Goal: Task Accomplishment & Management: Use online tool/utility

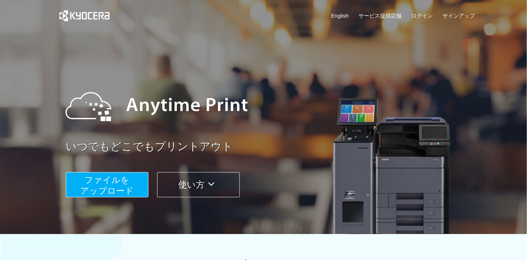
click at [118, 189] on span "ファイルを ​​アップロード" at bounding box center [108, 185] width 54 height 21
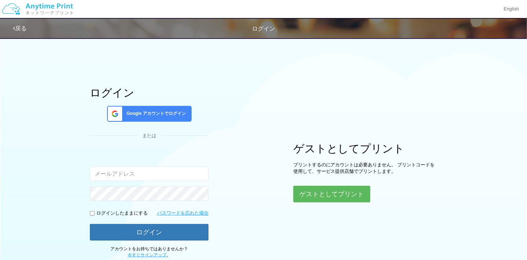
type input "[EMAIL_ADDRESS][DOMAIN_NAME]"
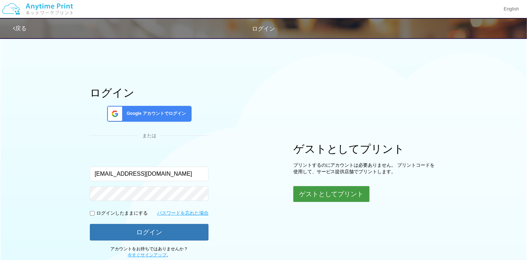
click at [305, 187] on button "ゲストとしてプリント" at bounding box center [332, 194] width 76 height 16
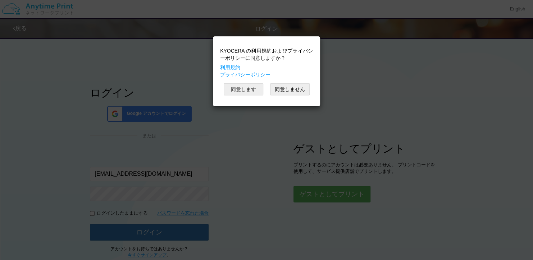
click at [249, 87] on button "同意します" at bounding box center [244, 89] width 40 height 12
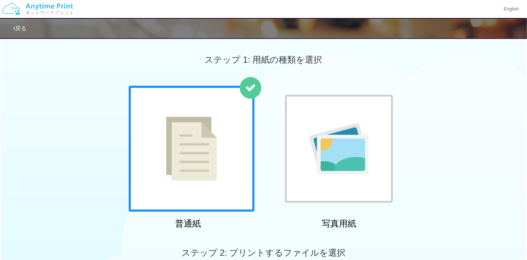
click at [354, 124] on img at bounding box center [339, 148] width 59 height 51
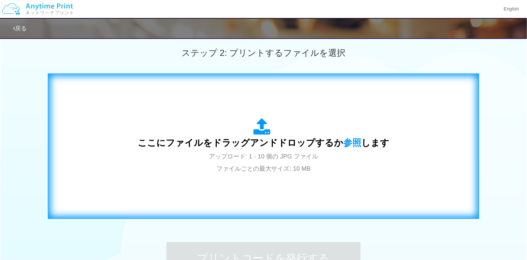
scroll to position [252, 0]
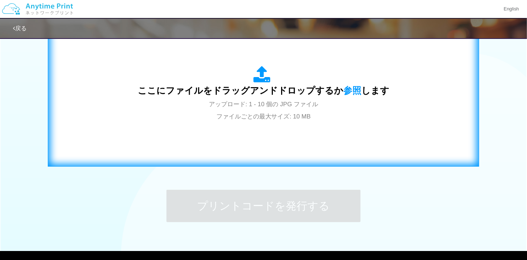
click at [324, 115] on div "ここにファイルをドラッグアンドドロップするか 参照 します アップロード: 1 - 10 個の JPG ファイル ファイルごとの最大サイズ: 10 MB" at bounding box center [264, 94] width 252 height 56
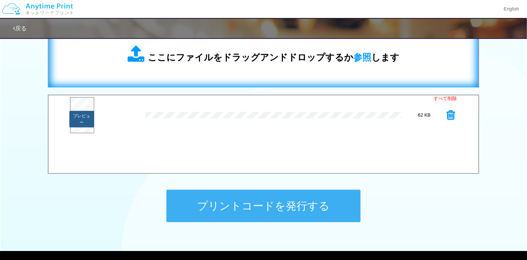
click at [81, 114] on button "プレビュー" at bounding box center [81, 119] width 24 height 17
click at [83, 117] on button "プレビュー" at bounding box center [81, 119] width 24 height 17
click at [86, 120] on button "プレビュー" at bounding box center [81, 119] width 24 height 17
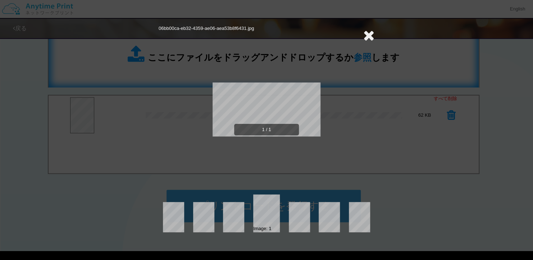
click at [80, 120] on div "06bb00ca-eb32-4359-ae06-aea53b8f6431.jpg 1 / 1 Image: 1" at bounding box center [266, 130] width 533 height 260
click at [367, 35] on icon at bounding box center [368, 35] width 11 height 14
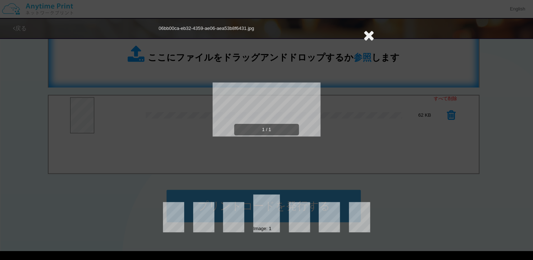
click at [367, 35] on icon at bounding box center [368, 35] width 11 height 14
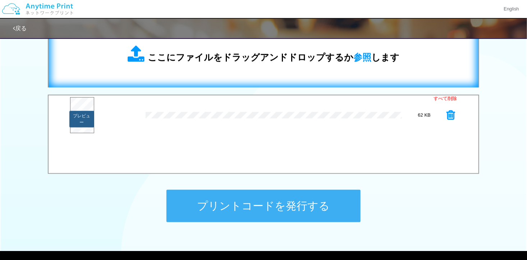
click at [81, 119] on button "プレビュー" at bounding box center [81, 119] width 24 height 17
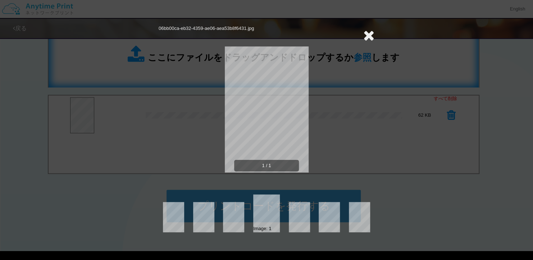
click at [372, 33] on icon at bounding box center [368, 35] width 11 height 14
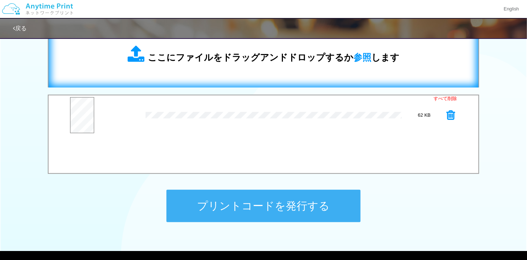
click at [272, 59] on span "ここにファイルをドラッグアンドドロップするか 参照 します" at bounding box center [274, 57] width 252 height 10
click at [86, 150] on button "プレビュー" at bounding box center [81, 157] width 24 height 17
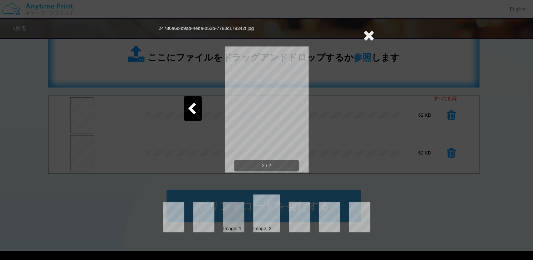
click at [371, 34] on icon at bounding box center [368, 35] width 11 height 14
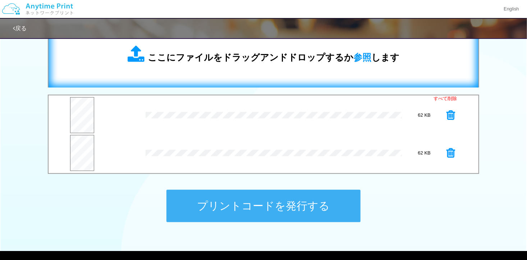
click at [165, 52] on span "ここにファイルをドラッグアンドドロップするか 参照 します" at bounding box center [274, 57] width 252 height 10
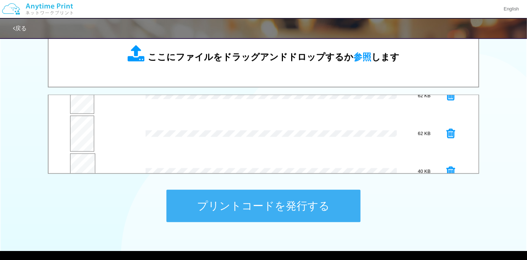
scroll to position [37, 0]
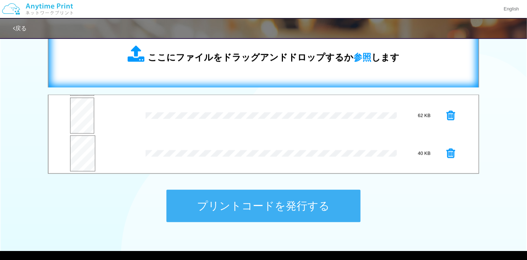
click at [272, 67] on div "ここにファイルをドラッグアンドドロップするか 参照 します" at bounding box center [264, 54] width 416 height 51
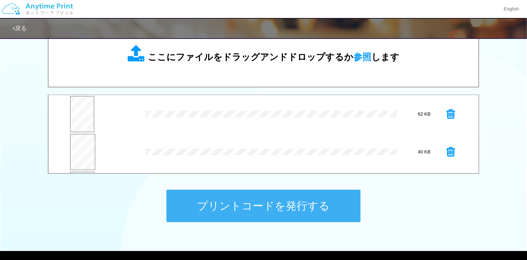
scroll to position [75, 0]
click at [78, 149] on button "プレビュー" at bounding box center [81, 157] width 24 height 17
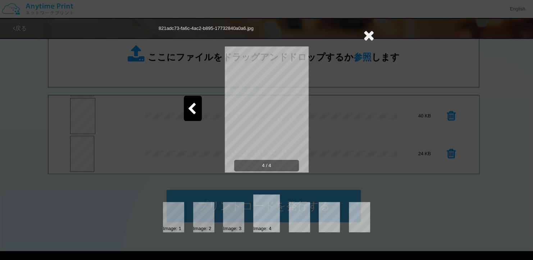
click at [367, 35] on icon at bounding box center [368, 35] width 11 height 14
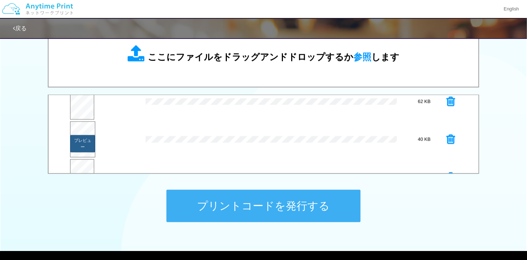
scroll to position [39, 0]
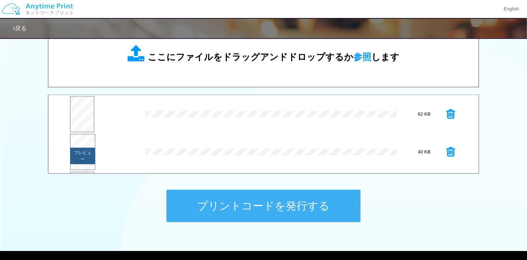
click at [84, 149] on button "プレビュー" at bounding box center [82, 155] width 25 height 17
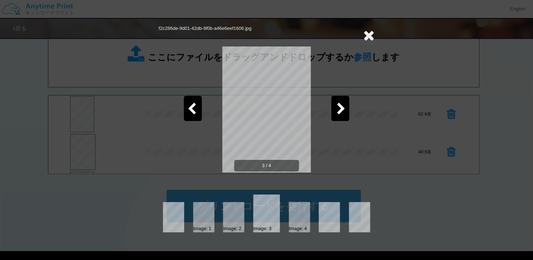
click at [367, 35] on icon at bounding box center [368, 35] width 11 height 14
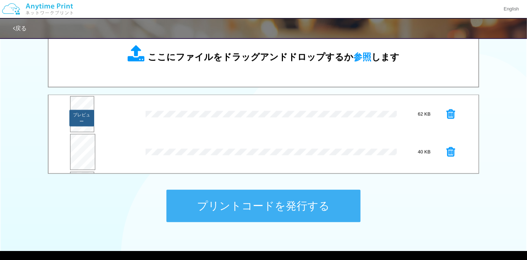
click at [79, 117] on button "プレビュー" at bounding box center [81, 118] width 24 height 17
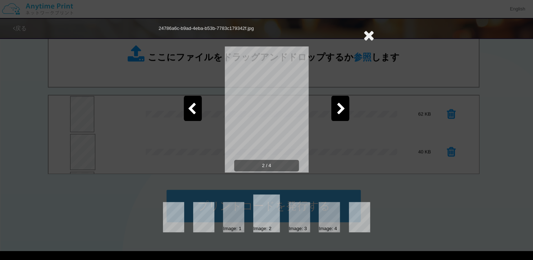
click at [368, 33] on icon at bounding box center [368, 35] width 11 height 14
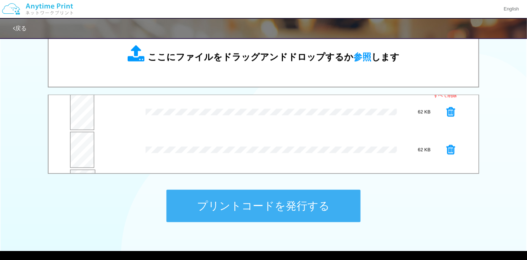
scroll to position [3, 0]
click at [76, 114] on button "プレビュー" at bounding box center [81, 116] width 24 height 17
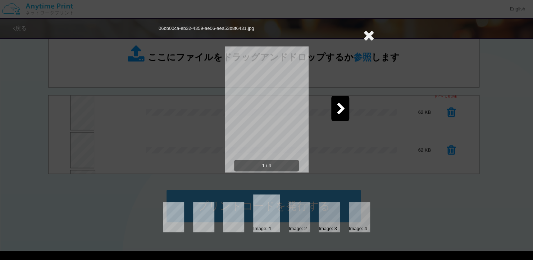
click at [367, 36] on icon at bounding box center [368, 35] width 11 height 14
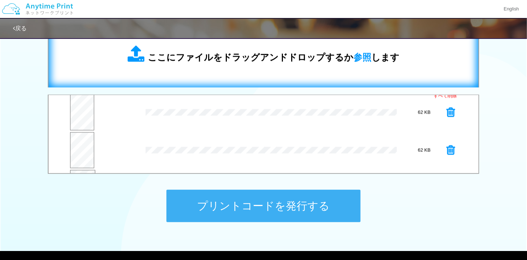
click at [267, 65] on div "ここにファイルをドラッグアンドドロップするか 参照 します" at bounding box center [264, 54] width 416 height 51
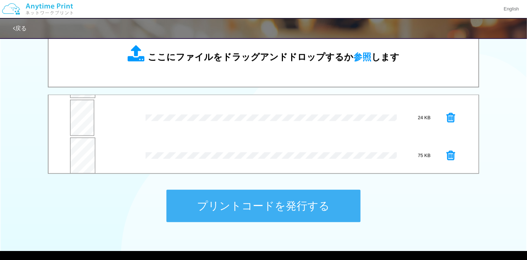
scroll to position [113, 0]
click at [82, 155] on button "プレビュー" at bounding box center [82, 157] width 25 height 17
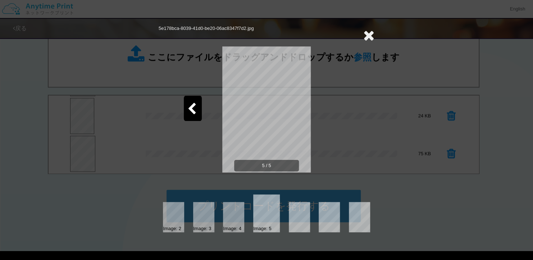
click at [369, 34] on icon at bounding box center [368, 35] width 11 height 14
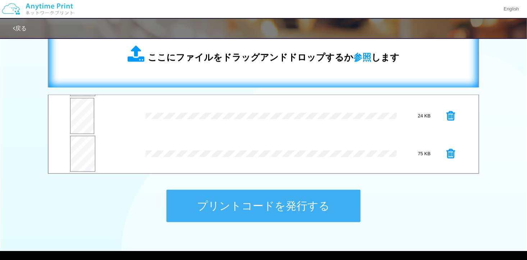
click at [279, 61] on span "ここにファイルをドラッグアンドドロップするか 参照 します" at bounding box center [274, 57] width 252 height 10
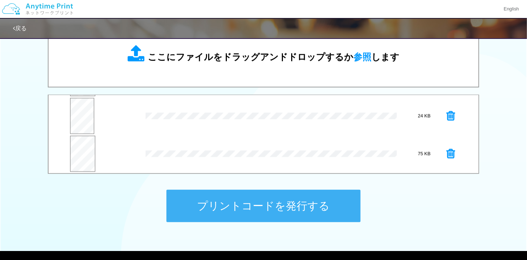
scroll to position [150, 0]
click at [76, 157] on button "プレビュー" at bounding box center [81, 157] width 24 height 17
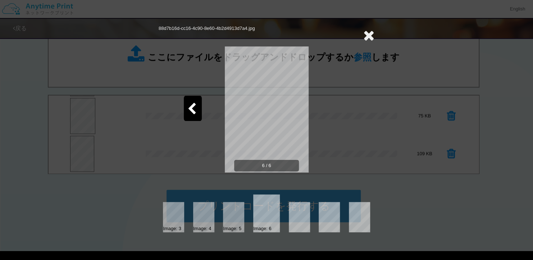
click at [370, 35] on icon at bounding box center [368, 35] width 11 height 14
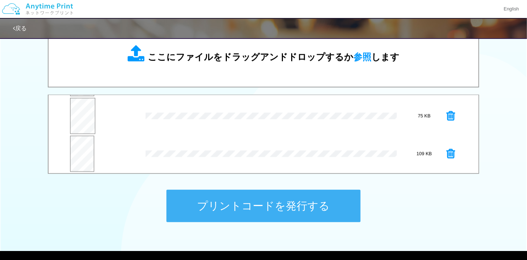
click at [297, 74] on div "ここにファイルをドラッグアンドドロップするか 参照 します" at bounding box center [264, 54] width 416 height 50
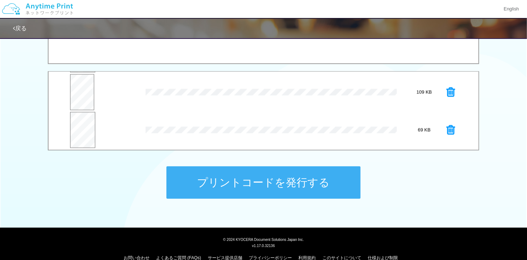
scroll to position [287, 0]
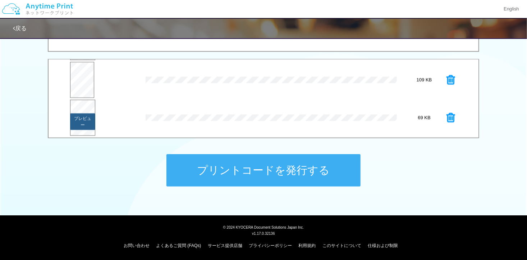
click at [85, 123] on button "プレビュー" at bounding box center [82, 121] width 25 height 17
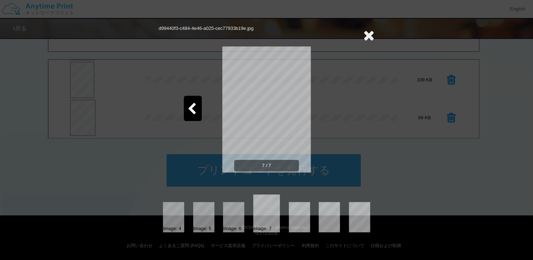
click at [195, 111] on icon at bounding box center [191, 109] width 9 height 13
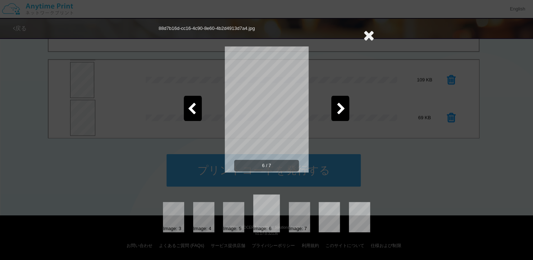
click at [195, 111] on icon at bounding box center [191, 109] width 9 height 13
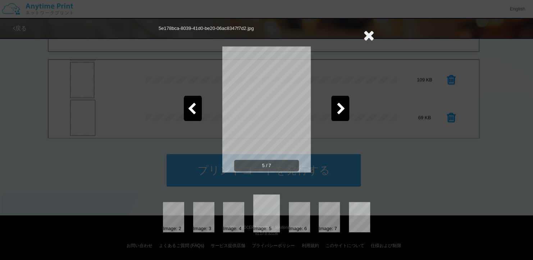
click at [374, 36] on icon at bounding box center [368, 35] width 11 height 14
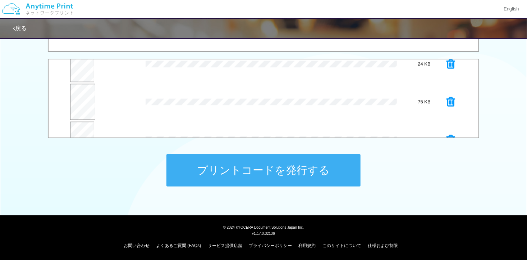
scroll to position [117, 0]
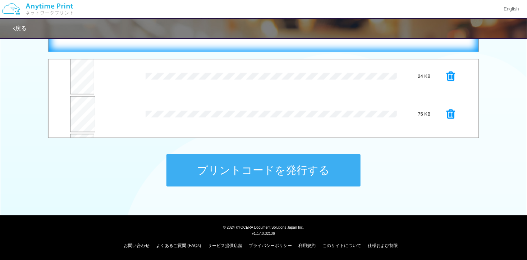
click at [291, 40] on div "ここにファイルをドラッグアンドドロップするか 参照 します" at bounding box center [264, 19] width 416 height 51
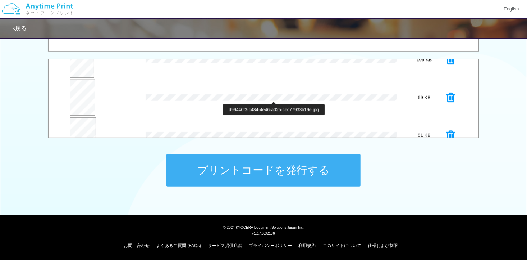
scroll to position [226, 0]
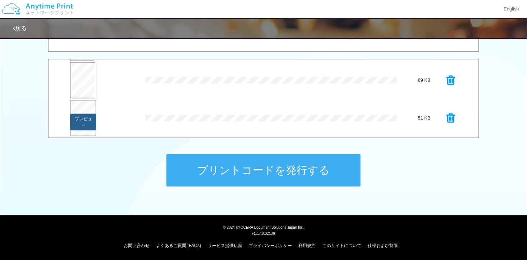
click at [90, 114] on button "プレビュー" at bounding box center [84, 122] width 26 height 17
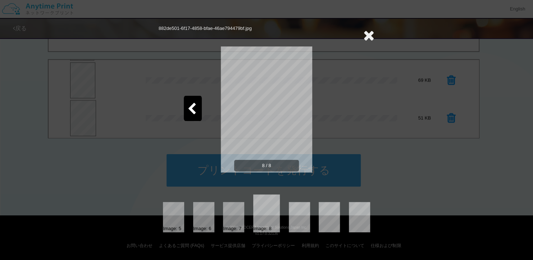
click at [366, 34] on icon at bounding box center [368, 35] width 11 height 14
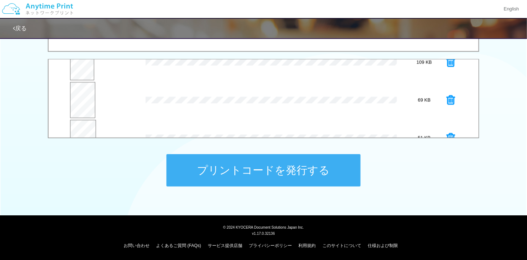
scroll to position [190, 0]
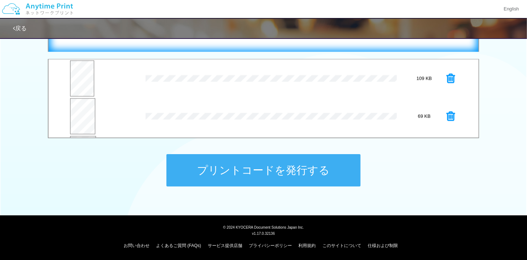
click at [330, 46] on div "ここにファイルをドラッグアンドドロップするか 参照 します" at bounding box center [264, 19] width 432 height 66
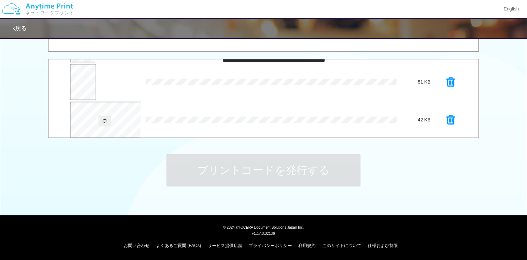
scroll to position [264, 0]
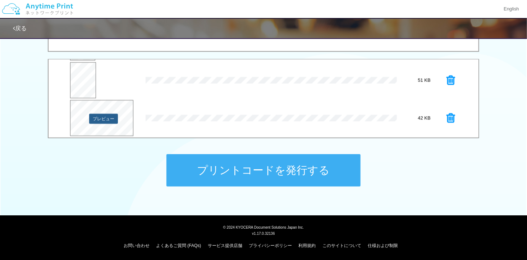
click at [110, 118] on button "プレビュー" at bounding box center [103, 119] width 29 height 10
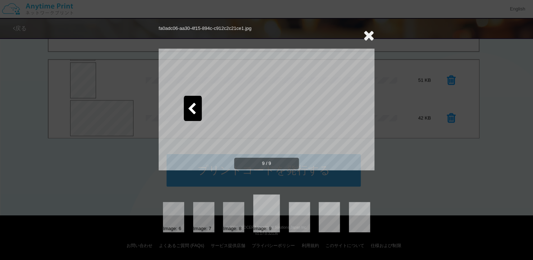
click at [368, 33] on icon at bounding box center [368, 35] width 11 height 14
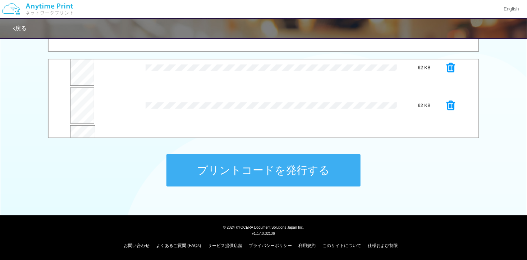
scroll to position [0, 0]
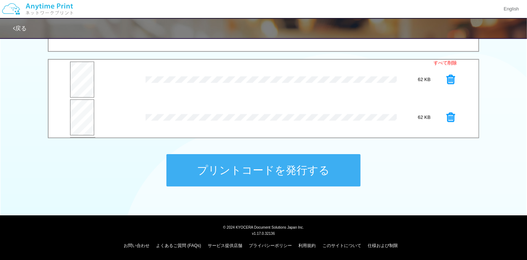
click at [447, 76] on icon at bounding box center [451, 79] width 9 height 11
click at [77, 119] on button "プレビュー" at bounding box center [81, 121] width 24 height 17
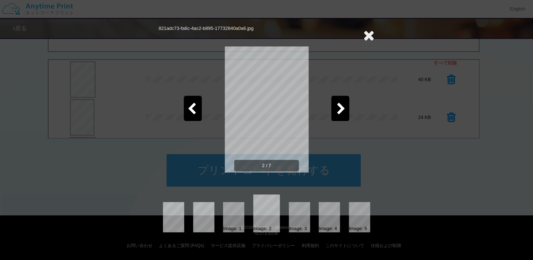
click at [369, 35] on icon at bounding box center [368, 35] width 11 height 14
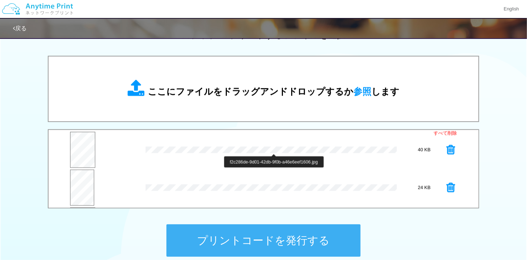
scroll to position [215, 0]
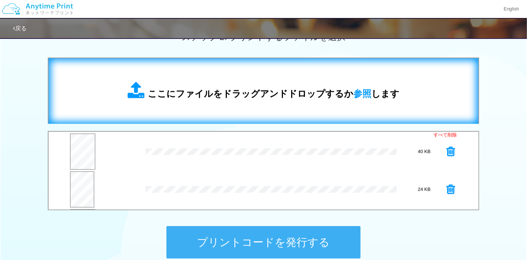
click at [314, 96] on span "ここにファイルをドラッグアンドドロップするか 参照 します" at bounding box center [274, 93] width 252 height 10
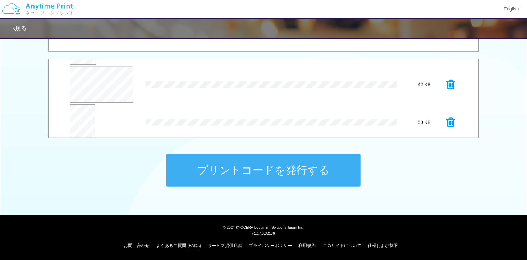
scroll to position [226, 0]
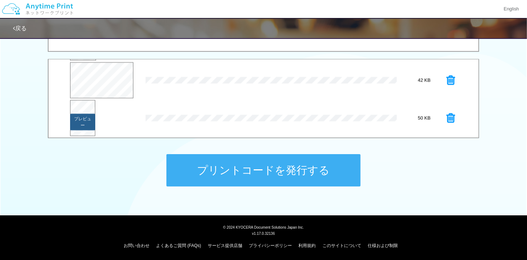
click at [77, 117] on button "プレビュー" at bounding box center [82, 122] width 25 height 17
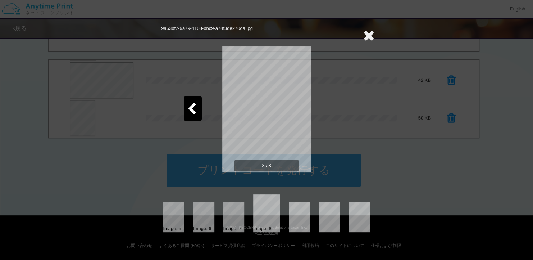
click at [370, 35] on icon at bounding box center [368, 35] width 11 height 14
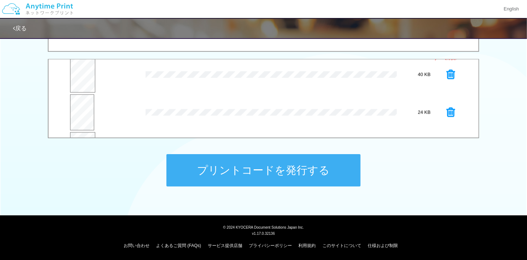
scroll to position [0, 0]
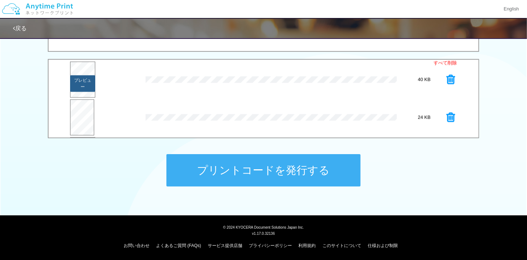
click at [78, 83] on button "プレビュー" at bounding box center [82, 83] width 25 height 17
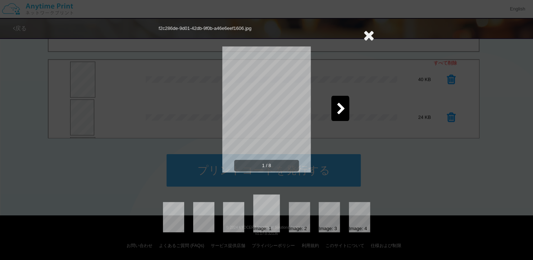
click at [371, 36] on icon at bounding box center [368, 35] width 11 height 14
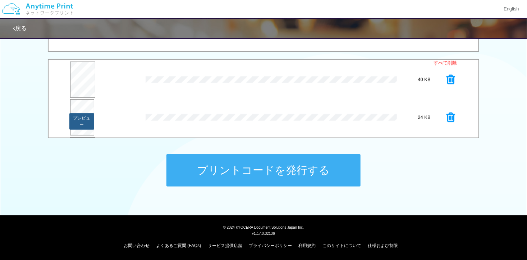
click at [81, 119] on button "プレビュー" at bounding box center [81, 121] width 24 height 17
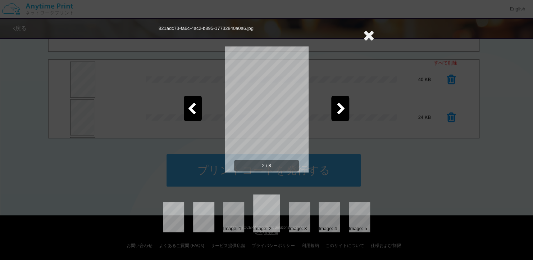
click at [373, 32] on icon at bounding box center [368, 35] width 11 height 14
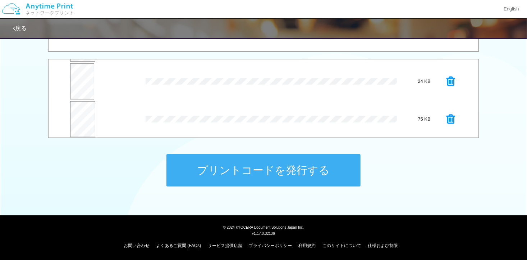
scroll to position [72, 0]
click at [447, 81] on icon at bounding box center [451, 83] width 9 height 11
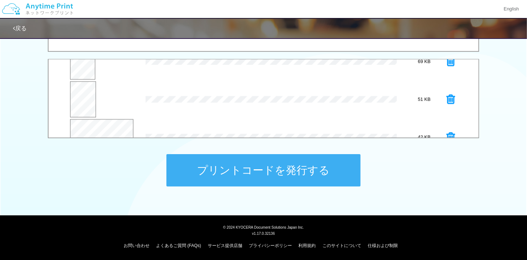
scroll to position [144, 0]
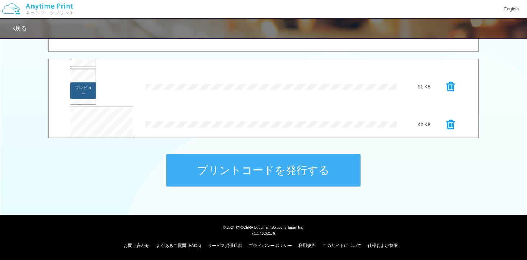
click at [76, 84] on button "プレビュー" at bounding box center [84, 90] width 26 height 17
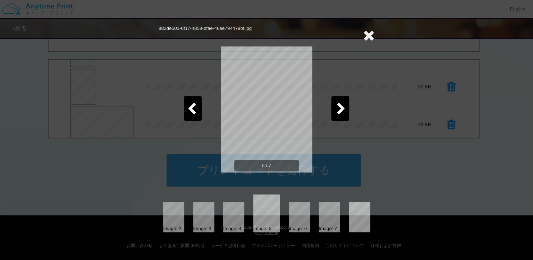
click at [365, 35] on icon at bounding box center [368, 35] width 11 height 14
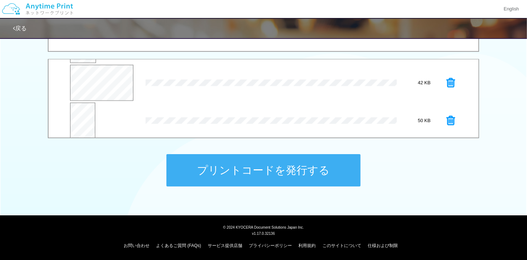
scroll to position [189, 0]
click at [83, 125] on button "プレビュー" at bounding box center [82, 121] width 25 height 17
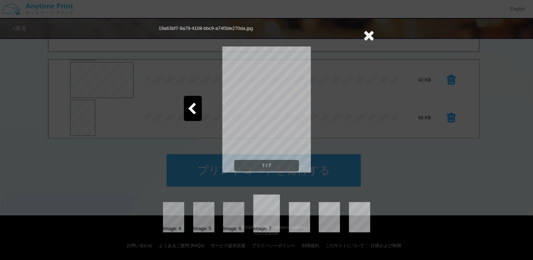
click at [368, 35] on icon at bounding box center [368, 35] width 11 height 14
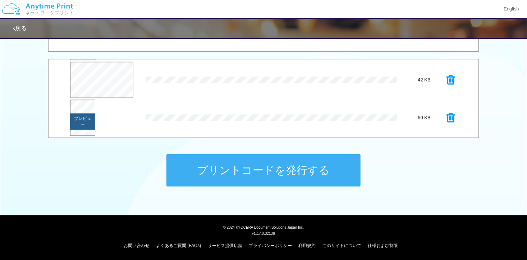
click at [81, 118] on button "プレビュー" at bounding box center [82, 121] width 25 height 17
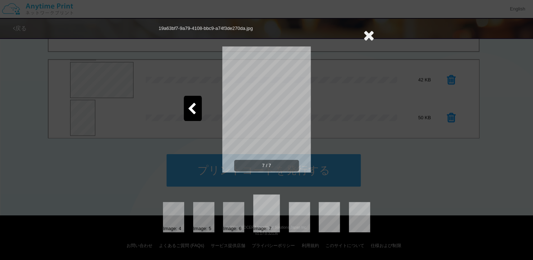
click at [368, 33] on icon at bounding box center [368, 35] width 11 height 14
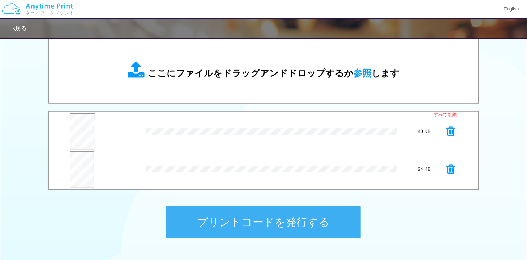
scroll to position [180, 0]
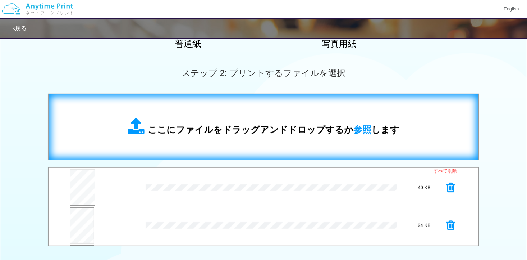
click at [227, 111] on div "ここにファイルをドラッグアンドドロップするか 参照 します" at bounding box center [264, 126] width 416 height 51
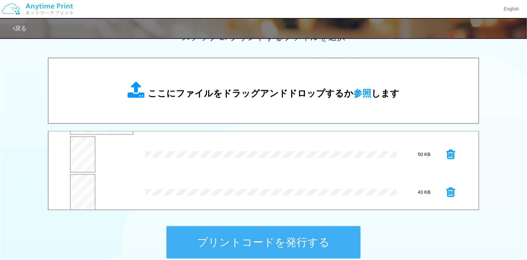
scroll to position [226, 0]
click at [78, 186] on button "プレビュー" at bounding box center [82, 194] width 25 height 17
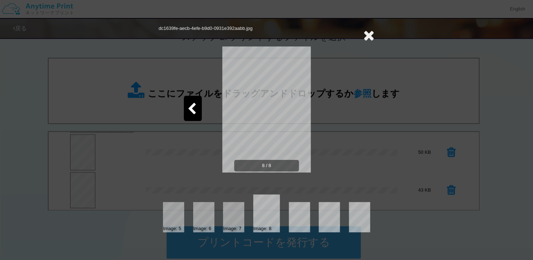
click at [367, 33] on icon at bounding box center [368, 35] width 11 height 14
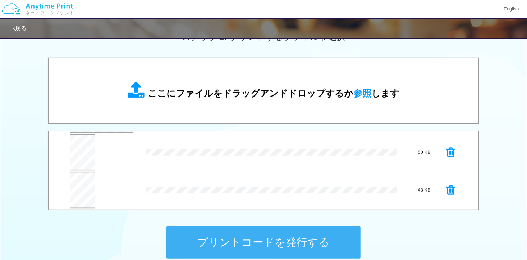
click at [447, 189] on icon at bounding box center [451, 190] width 9 height 11
click at [90, 188] on button "プレビュー" at bounding box center [82, 193] width 25 height 17
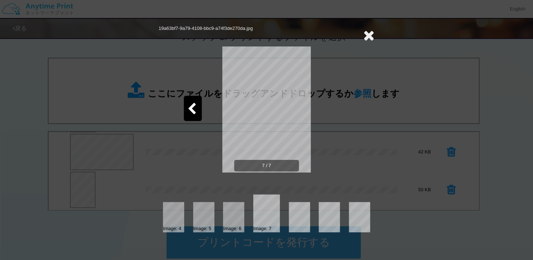
click at [371, 36] on icon at bounding box center [368, 35] width 11 height 14
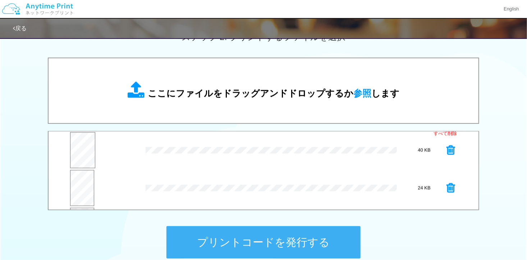
scroll to position [0, 0]
click at [90, 155] on button "プレビュー" at bounding box center [82, 155] width 25 height 17
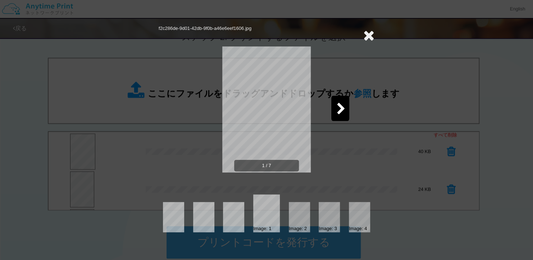
click at [345, 112] on icon at bounding box center [341, 109] width 9 height 13
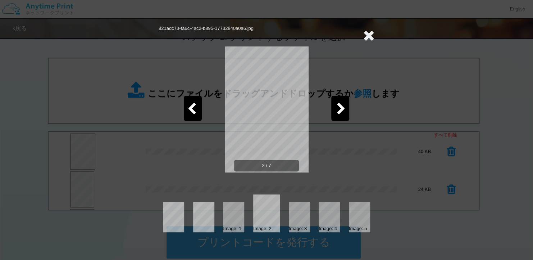
click at [337, 104] on icon at bounding box center [341, 109] width 9 height 13
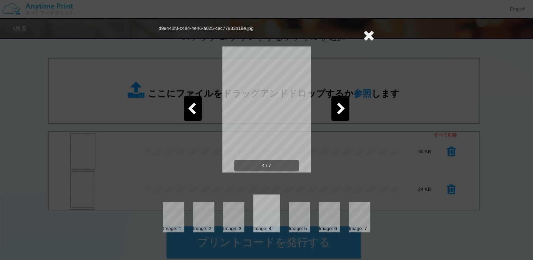
click at [337, 104] on icon at bounding box center [341, 109] width 9 height 13
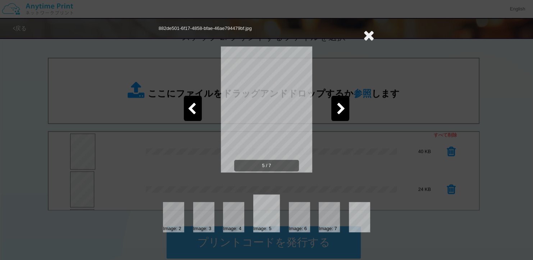
click at [337, 104] on icon at bounding box center [341, 109] width 9 height 13
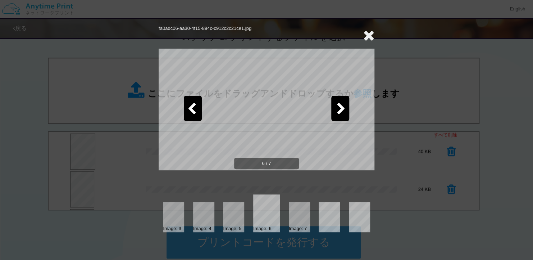
click at [337, 104] on icon at bounding box center [341, 109] width 9 height 13
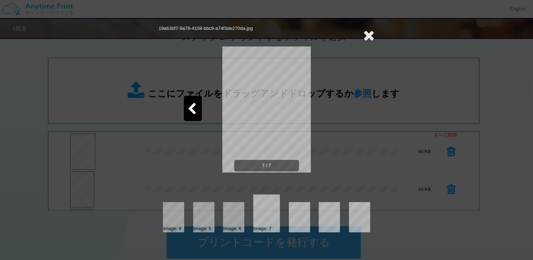
click at [370, 32] on icon at bounding box center [368, 35] width 11 height 14
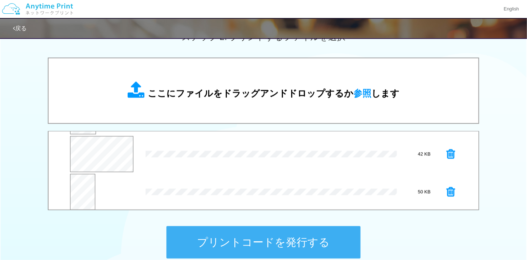
scroll to position [189, 0]
click at [447, 189] on icon at bounding box center [451, 189] width 9 height 11
click at [109, 188] on button "プレビュー" at bounding box center [103, 190] width 29 height 10
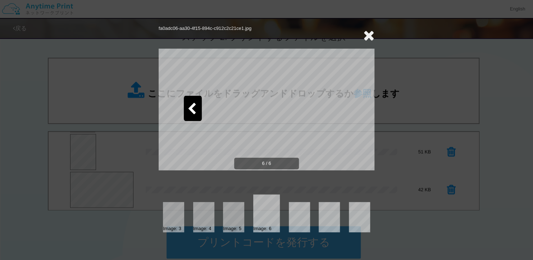
click at [200, 109] on div at bounding box center [193, 108] width 18 height 25
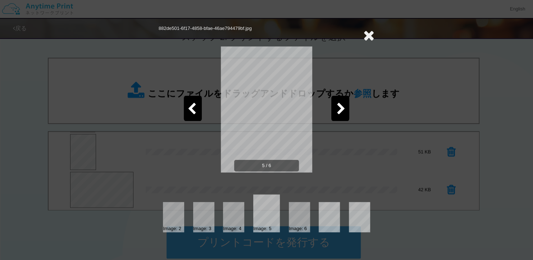
click at [195, 110] on icon at bounding box center [191, 109] width 9 height 13
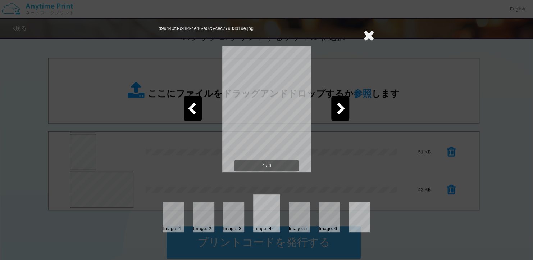
click at [195, 110] on icon at bounding box center [191, 109] width 9 height 13
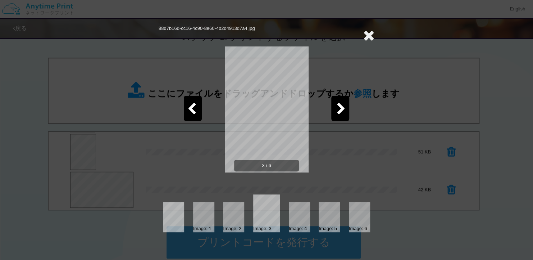
click at [195, 110] on icon at bounding box center [191, 109] width 9 height 13
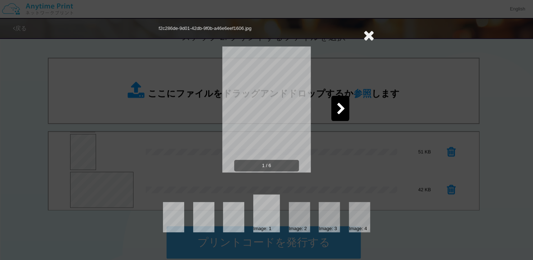
click at [372, 33] on icon at bounding box center [368, 35] width 11 height 14
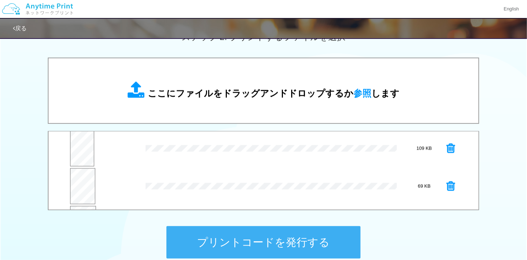
scroll to position [7, 0]
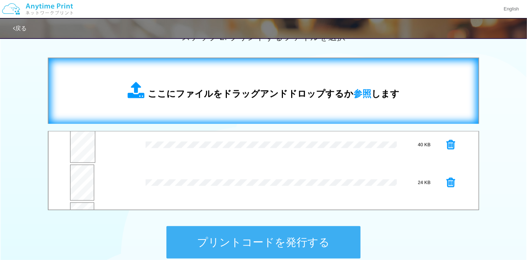
click at [250, 98] on span "ここにファイルをドラッグアンドドロップするか 参照 します" at bounding box center [274, 93] width 252 height 10
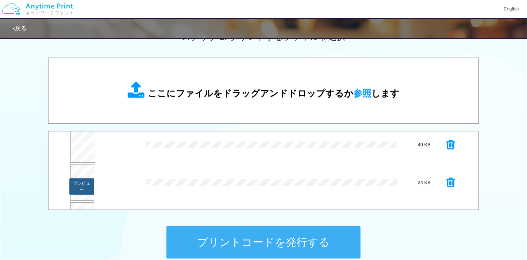
click at [83, 182] on button "プレビュー" at bounding box center [81, 186] width 24 height 17
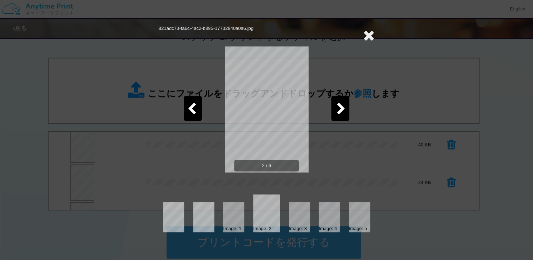
click at [196, 108] on div at bounding box center [193, 108] width 18 height 25
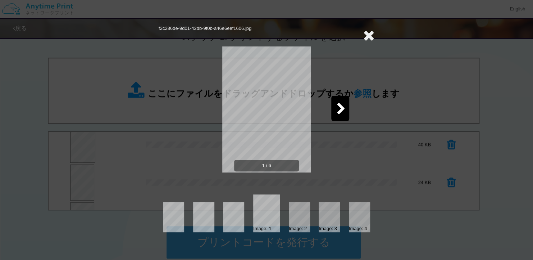
click at [337, 106] on icon at bounding box center [341, 109] width 9 height 13
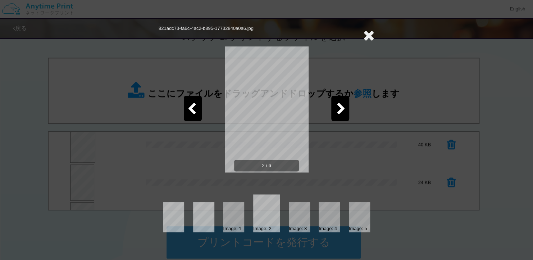
click at [337, 106] on icon at bounding box center [341, 109] width 9 height 13
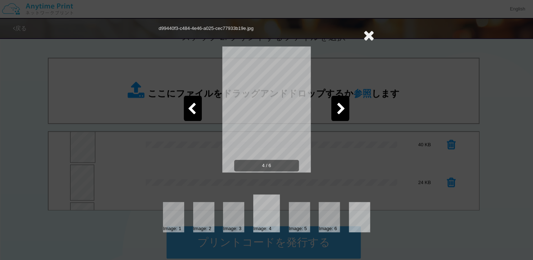
click at [337, 106] on icon at bounding box center [341, 109] width 9 height 13
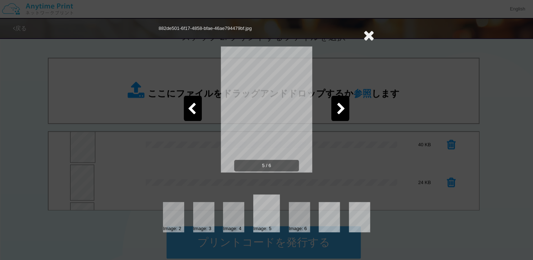
click at [337, 106] on icon at bounding box center [341, 109] width 9 height 13
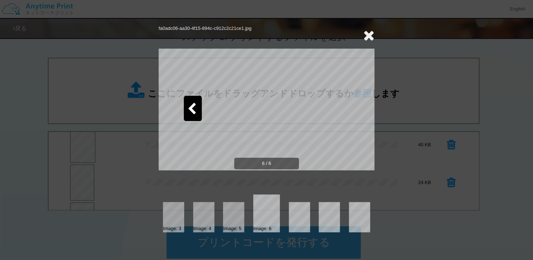
click at [371, 32] on icon at bounding box center [368, 35] width 11 height 14
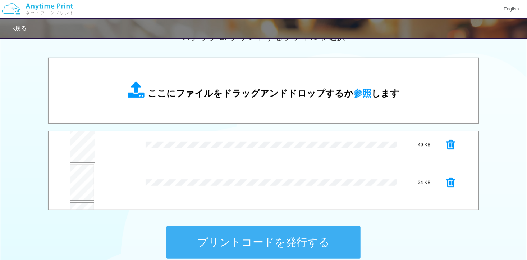
scroll to position [79, 0]
click at [276, 233] on button "プリントコードを発行する" at bounding box center [264, 242] width 194 height 32
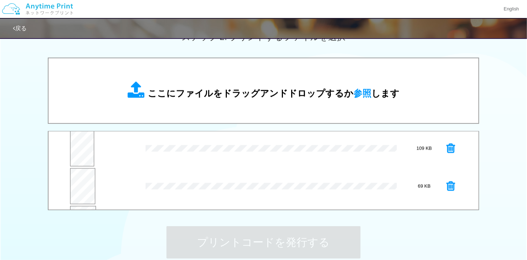
scroll to position [0, 0]
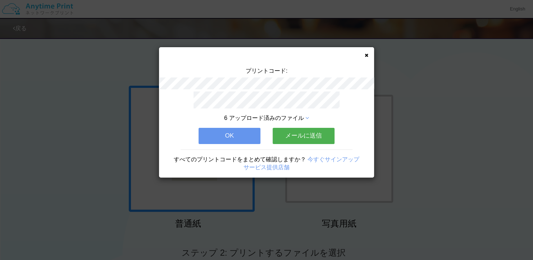
click at [246, 137] on button "OK" at bounding box center [230, 136] width 62 height 16
